Goal: Information Seeking & Learning: Learn about a topic

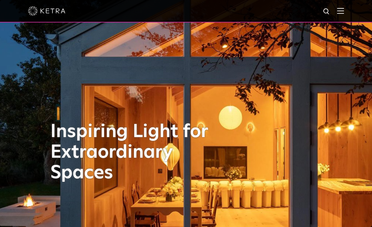
click at [338, 10] on img at bounding box center [340, 11] width 7 height 6
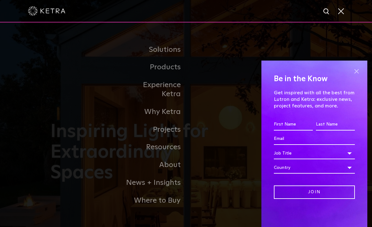
click at [356, 75] on span at bounding box center [356, 71] width 9 height 9
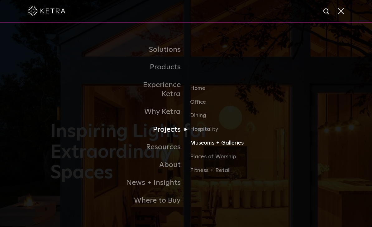
click at [233, 148] on link "Museums + Galleries" at bounding box center [220, 145] width 60 height 14
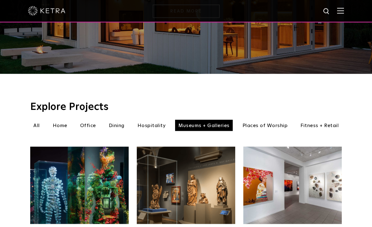
scroll to position [139, 0]
click at [194, 178] on img at bounding box center [186, 184] width 98 height 77
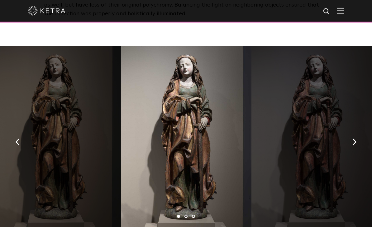
scroll to position [1096, 0]
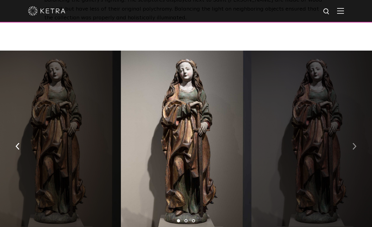
click at [351, 135] on button "button" at bounding box center [354, 145] width 13 height 21
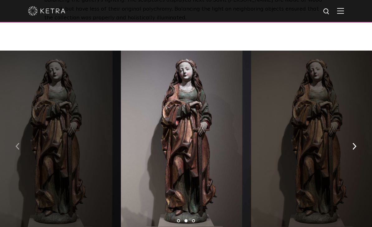
click at [17, 143] on img "button" at bounding box center [18, 146] width 4 height 7
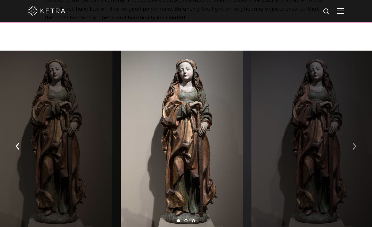
click at [351, 135] on button "button" at bounding box center [354, 145] width 13 height 21
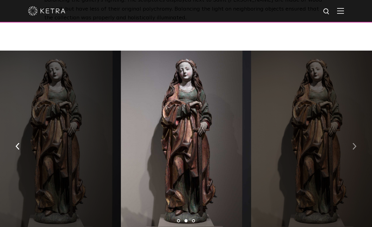
click at [351, 135] on button "button" at bounding box center [354, 145] width 13 height 21
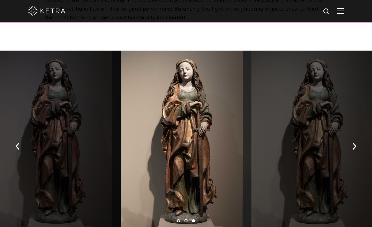
click at [347, 128] on div at bounding box center [316, 143] width 131 height 187
click at [355, 135] on button "button" at bounding box center [354, 145] width 13 height 21
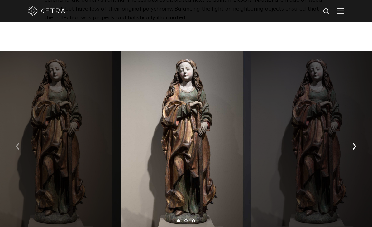
click at [18, 135] on button "button" at bounding box center [17, 145] width 13 height 21
